Goal: Check status: Check status

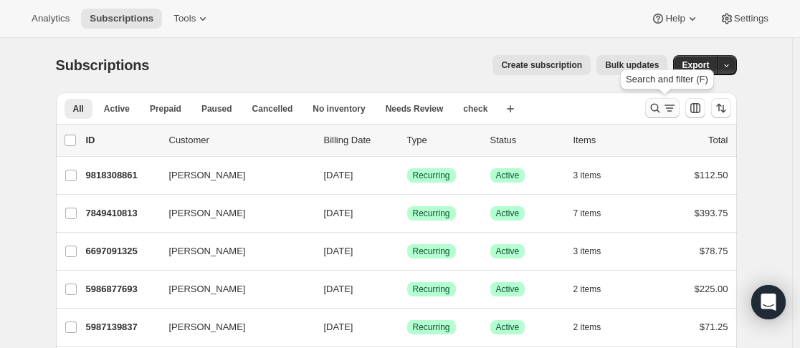
click at [657, 108] on icon "Search and filter results" at bounding box center [655, 108] width 14 height 14
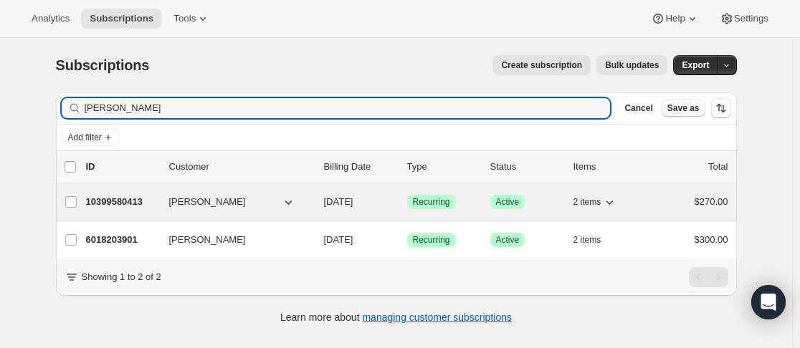
type input "[PERSON_NAME]"
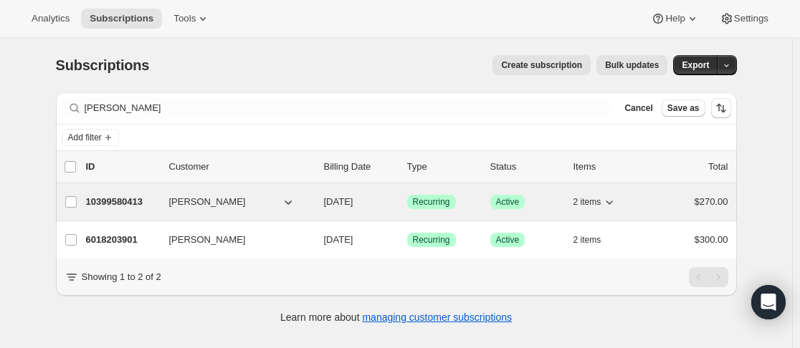
click at [156, 205] on p "10399580413" at bounding box center [122, 202] width 72 height 14
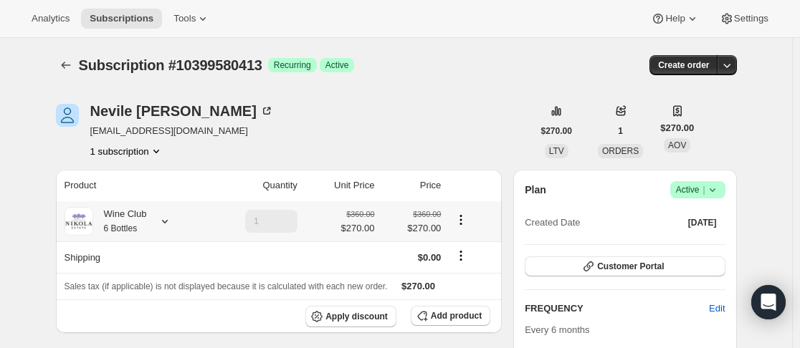
click at [168, 217] on icon at bounding box center [165, 221] width 14 height 14
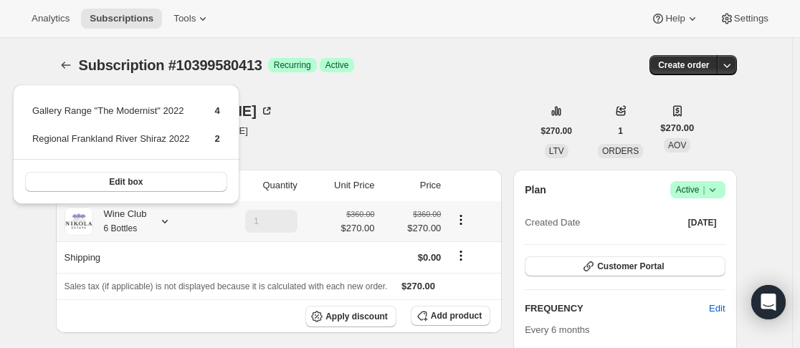
click at [168, 217] on icon at bounding box center [165, 221] width 14 height 14
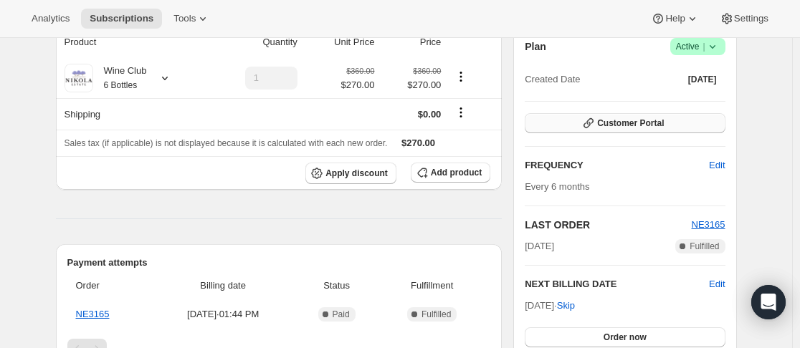
scroll to position [448, 0]
